Goal: Task Accomplishment & Management: Manage account settings

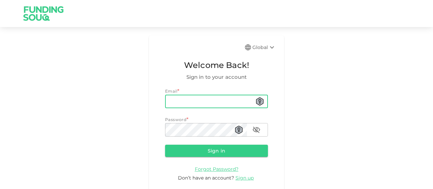
click at [207, 98] on input "email" at bounding box center [216, 102] width 103 height 14
type input "[EMAIL_ADDRESS][DOMAIN_NAME]"
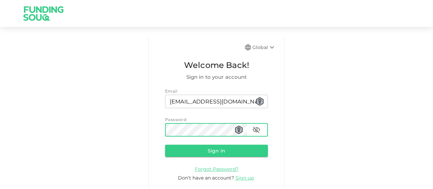
click at [165, 145] on button "Sign in" at bounding box center [216, 151] width 103 height 12
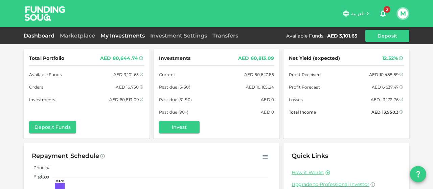
click at [128, 35] on link "My Investments" at bounding box center [123, 35] width 50 height 6
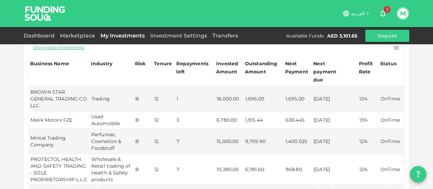
scroll to position [97, 0]
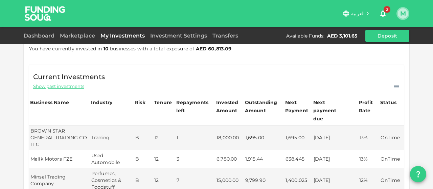
click at [402, 14] on button "M" at bounding box center [403, 13] width 10 height 10
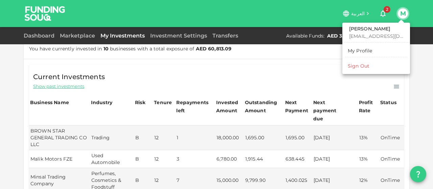
click at [361, 66] on div "Sign Out" at bounding box center [359, 66] width 22 height 7
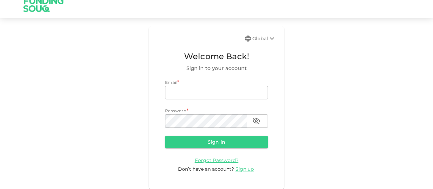
scroll to position [9, 0]
